Goal: Task Accomplishment & Management: Use online tool/utility

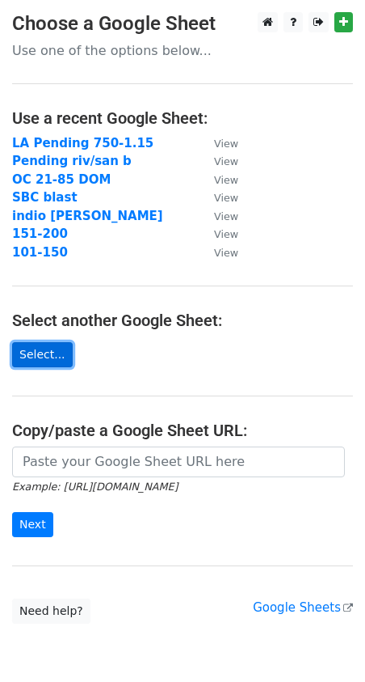
click at [41, 352] on link "Select..." at bounding box center [42, 354] width 61 height 25
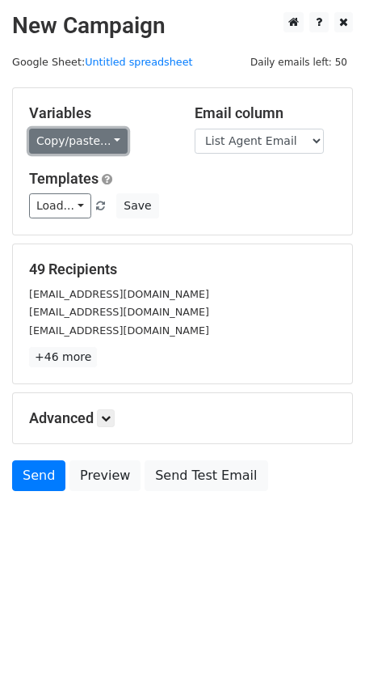
click at [80, 137] on link "Copy/paste..." at bounding box center [78, 141] width 99 height 25
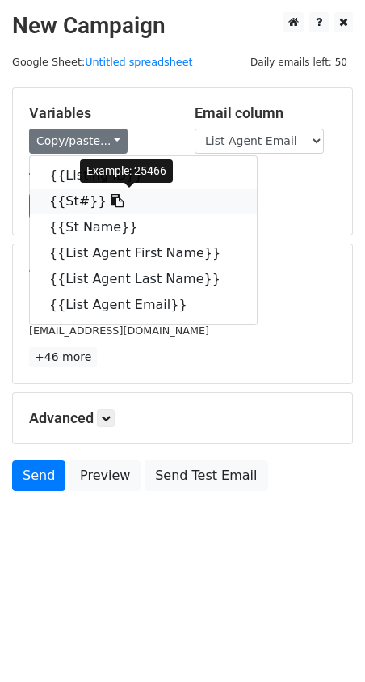
click at [81, 200] on link "{{St#}}" at bounding box center [143, 201] width 227 height 26
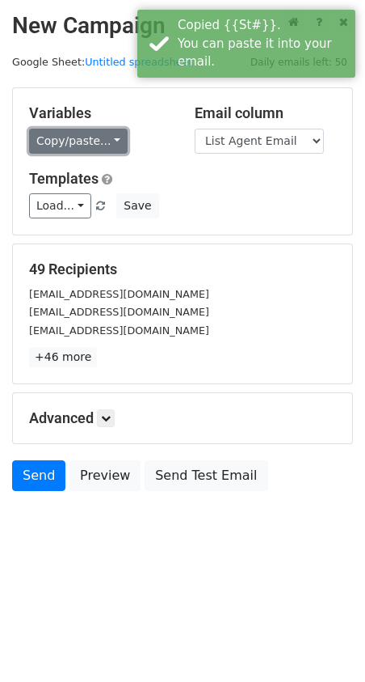
click at [97, 132] on link "Copy/paste..." at bounding box center [78, 141] width 99 height 25
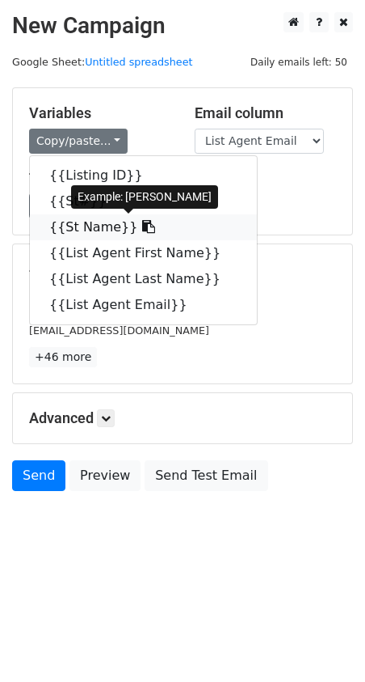
click at [116, 225] on link "{{St Name}}" at bounding box center [143, 227] width 227 height 26
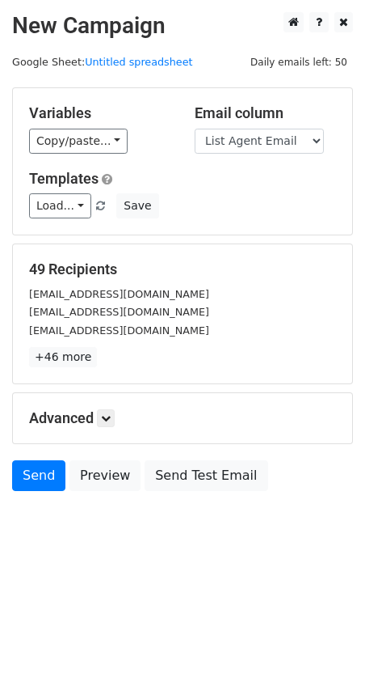
click at [80, 155] on div "Variables Copy/paste... {{Listing ID}} {{St#}} {{St Name}} {{List Agent First N…" at bounding box center [183, 161] width 340 height 146
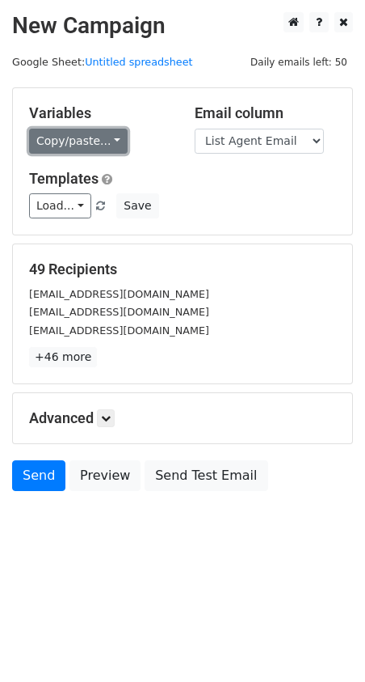
click at [83, 150] on link "Copy/paste..." at bounding box center [78, 141] width 99 height 25
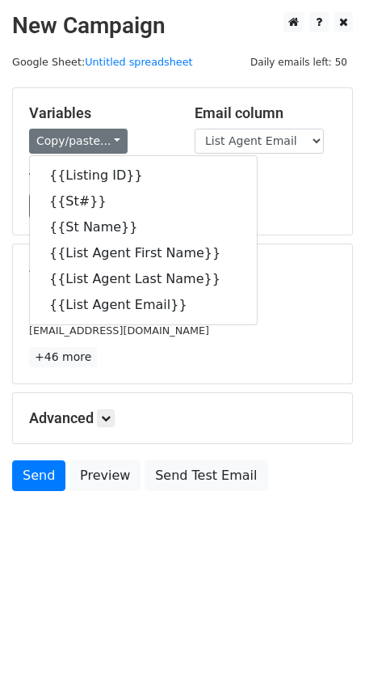
click at [281, 221] on div "Variables Copy/paste... {{Listing ID}} {{St#}} {{St Name}} {{List Agent First N…" at bounding box center [183, 161] width 340 height 146
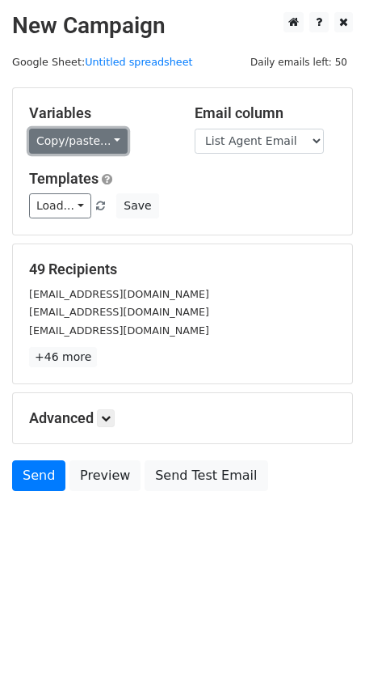
click at [77, 146] on link "Copy/paste..." at bounding box center [78, 141] width 99 height 25
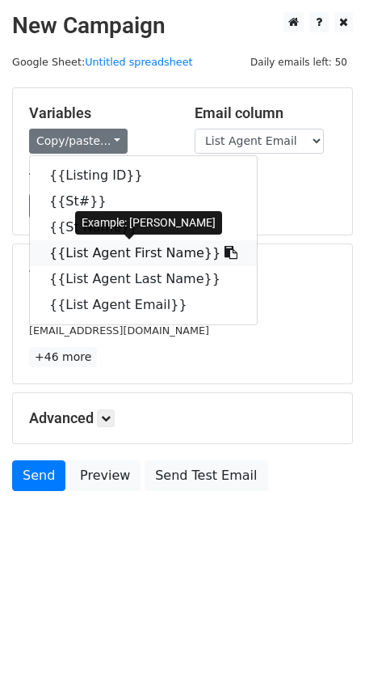
click at [103, 255] on link "{{List Agent First Name}}" at bounding box center [143, 253] width 227 height 26
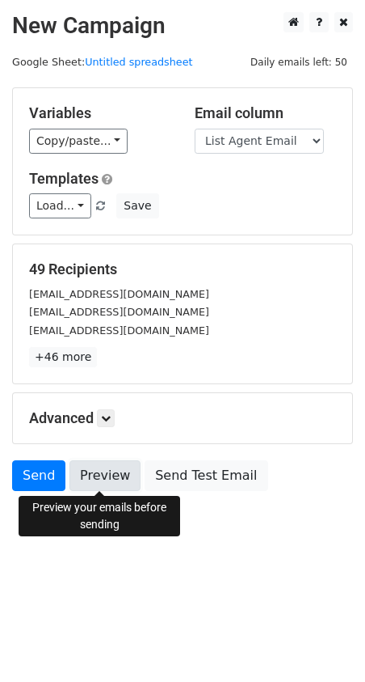
click at [110, 478] on link "Preview" at bounding box center [105, 475] width 71 height 31
